Goal: Check status: Check status

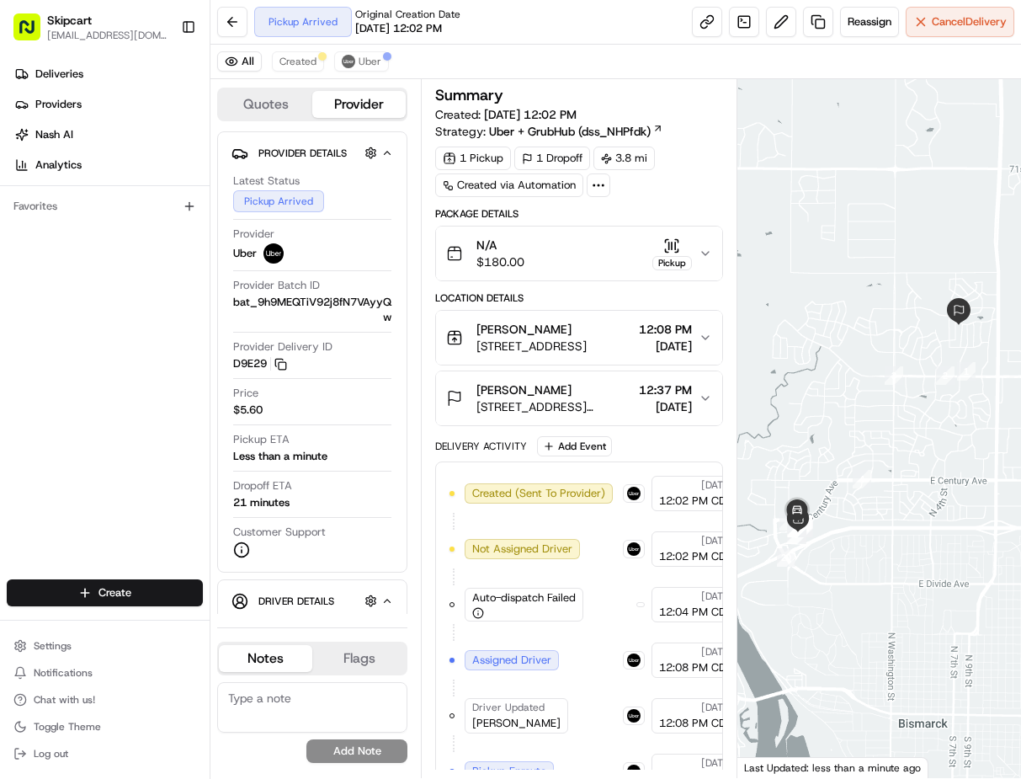
scroll to position [367, 0]
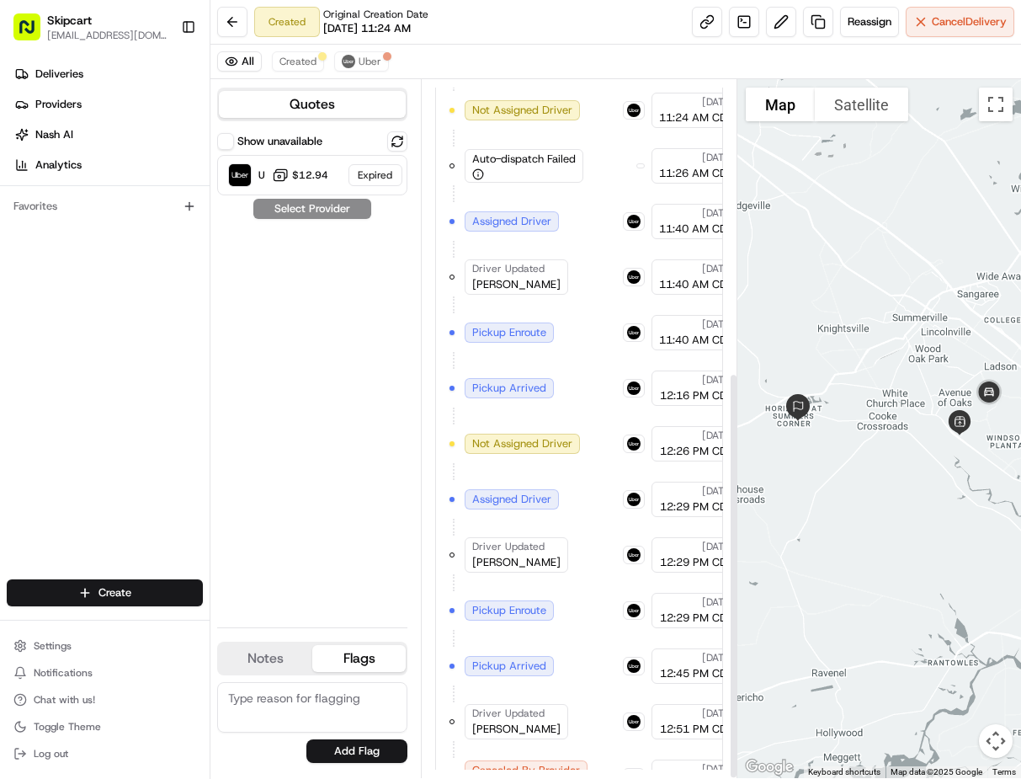
scroll to position [502, 0]
